Goal: Information Seeking & Learning: Learn about a topic

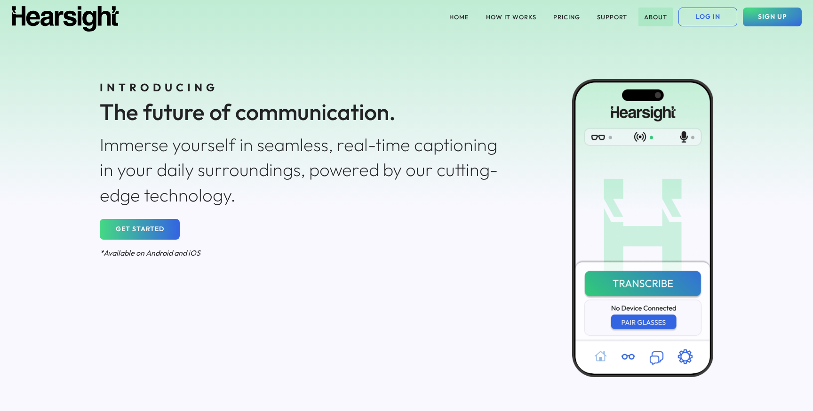
click at [654, 15] on button "ABOUT" at bounding box center [655, 17] width 34 height 19
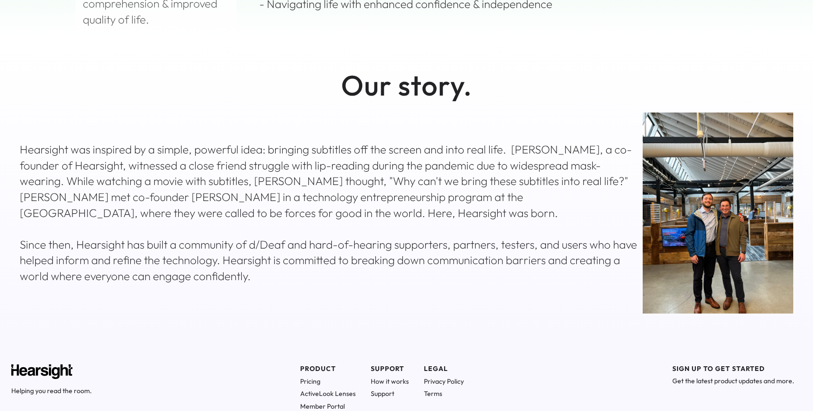
scroll to position [339, 0]
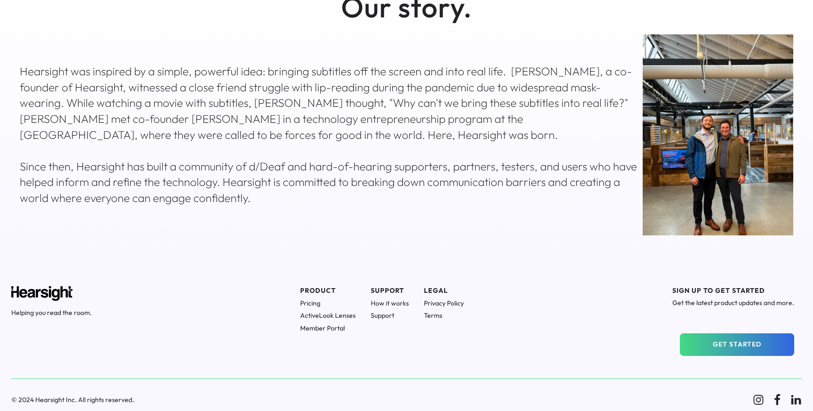
click at [753, 167] on img at bounding box center [717, 134] width 150 height 201
click at [736, 154] on img at bounding box center [717, 134] width 150 height 201
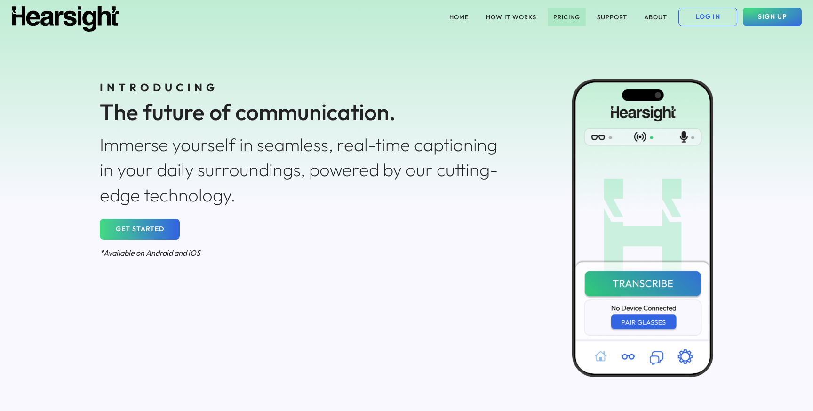
click at [575, 15] on button "PRICING" at bounding box center [566, 17] width 38 height 19
